Goal: Ask a question

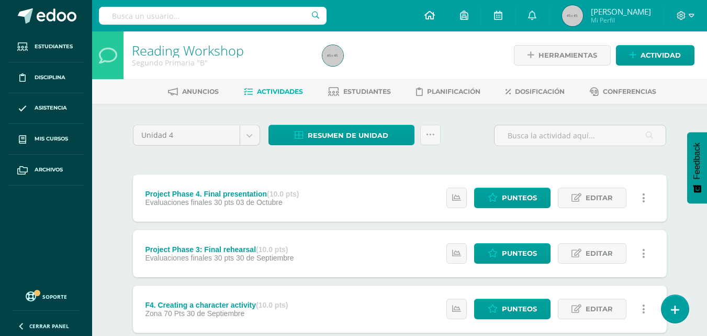
click at [435, 15] on icon at bounding box center [430, 14] width 10 height 9
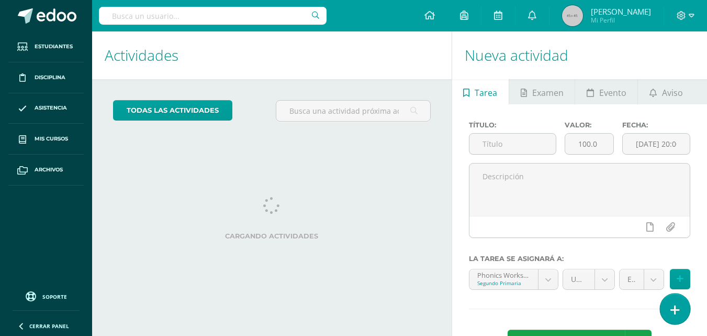
click at [681, 308] on link at bounding box center [675, 308] width 30 height 30
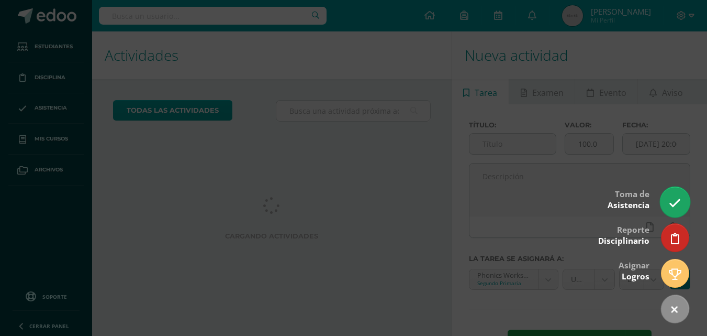
click at [673, 197] on icon at bounding box center [675, 203] width 12 height 12
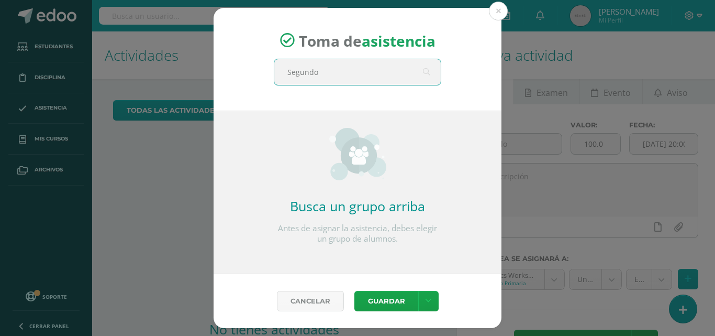
type input "Segundo B"
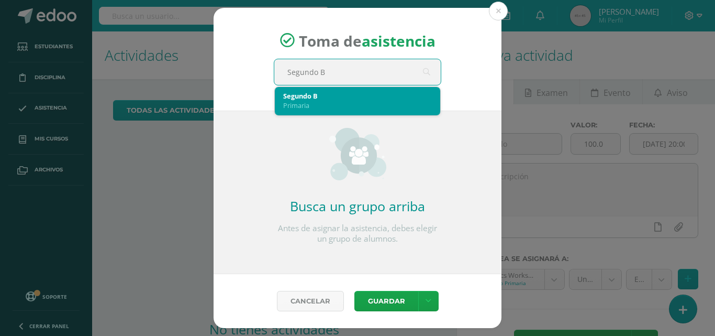
click at [337, 107] on div "Primaria" at bounding box center [357, 105] width 149 height 9
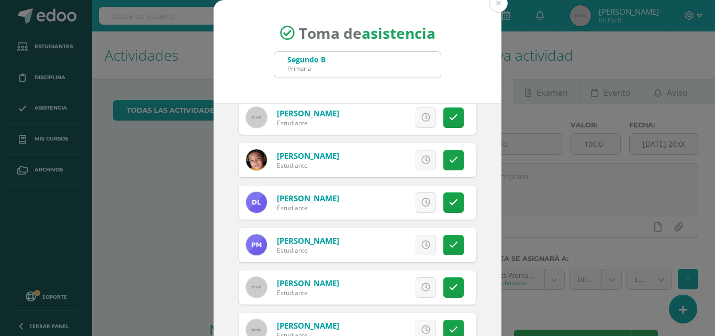
scroll to position [394, 0]
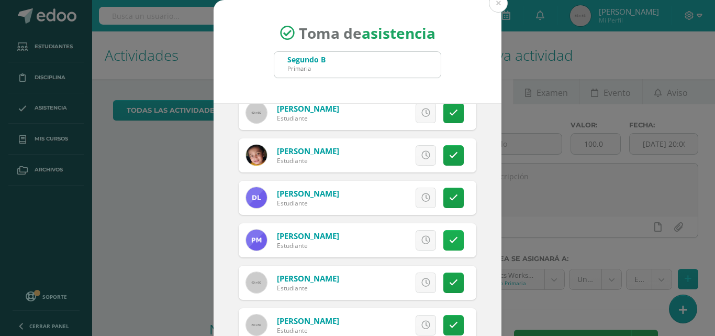
click at [449, 239] on icon at bounding box center [453, 240] width 9 height 9
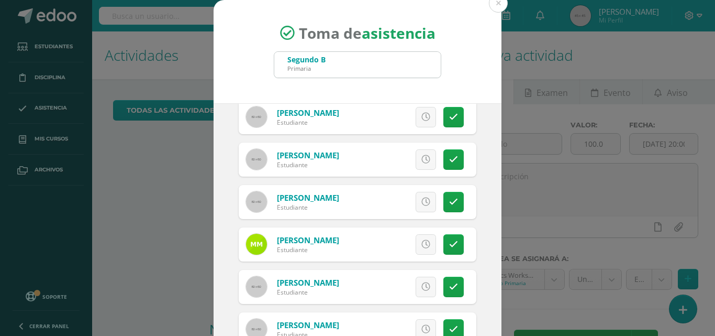
scroll to position [574, 0]
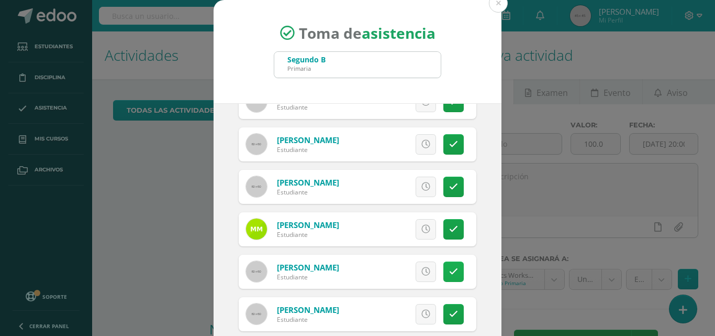
click at [447, 268] on link at bounding box center [453, 271] width 20 height 20
click at [449, 309] on icon at bounding box center [453, 313] width 9 height 9
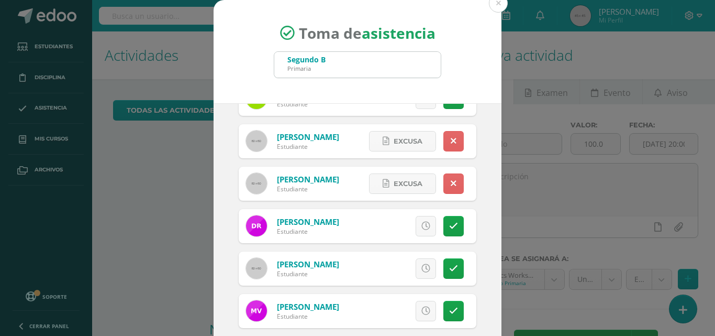
scroll to position [750, 0]
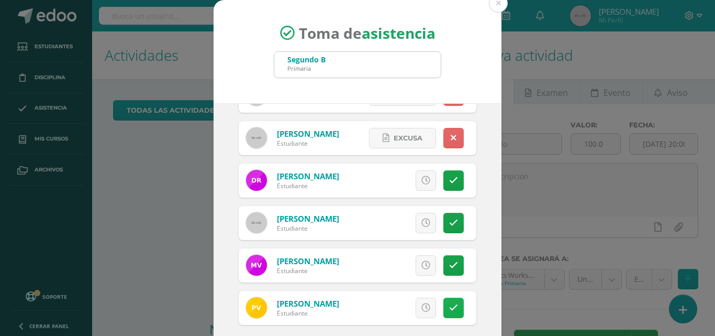
click at [449, 307] on icon at bounding box center [453, 307] width 9 height 9
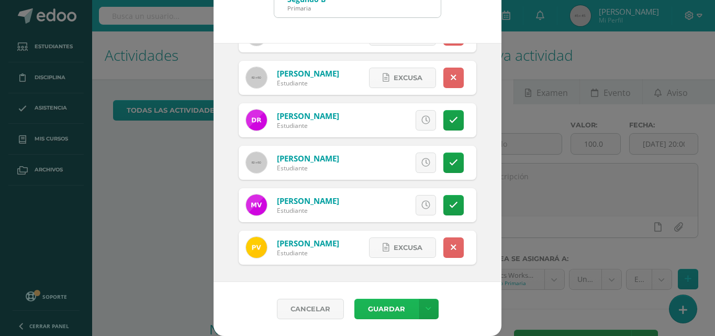
click at [389, 316] on button "Guardar" at bounding box center [386, 308] width 64 height 20
